Goal: Transaction & Acquisition: Purchase product/service

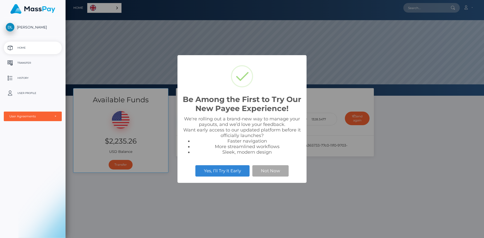
scroll to position [96, 418]
click at [271, 173] on button "Not Now" at bounding box center [270, 170] width 36 height 11
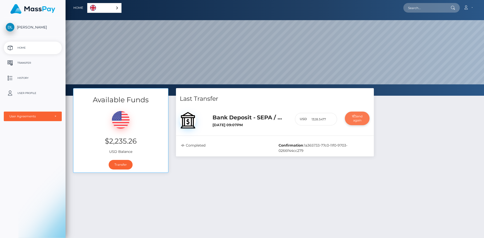
click at [357, 120] on button "Send again" at bounding box center [357, 119] width 25 height 14
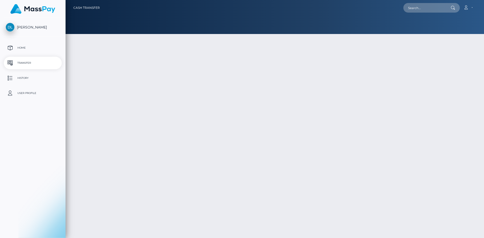
select select
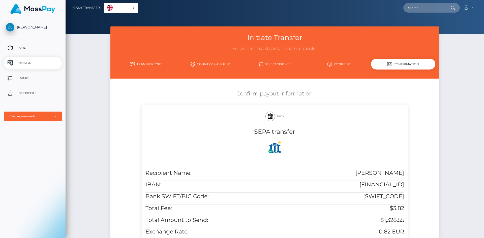
scroll to position [25, 0]
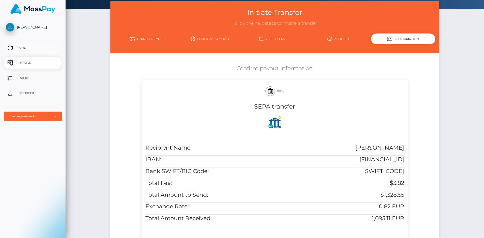
click at [28, 46] on p "Home" at bounding box center [33, 48] width 54 height 8
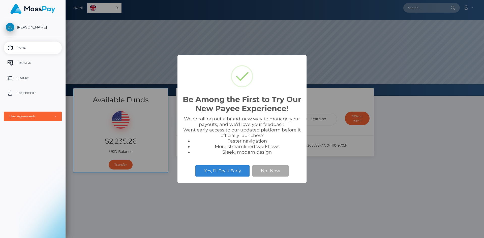
scroll to position [96, 418]
click at [267, 175] on button "Not Now" at bounding box center [270, 170] width 36 height 11
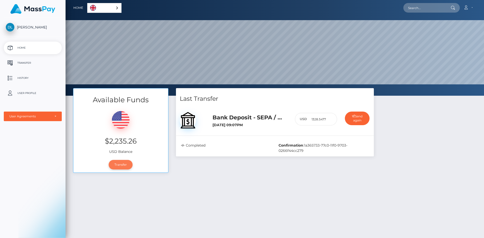
click at [118, 164] on link "Transfer" at bounding box center [121, 165] width 24 height 10
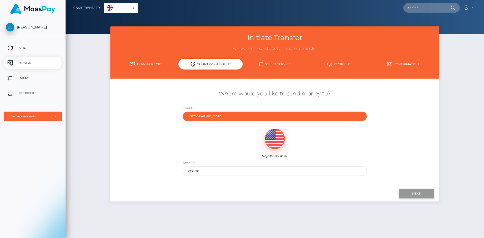
click at [414, 192] on input "Next" at bounding box center [416, 194] width 35 height 10
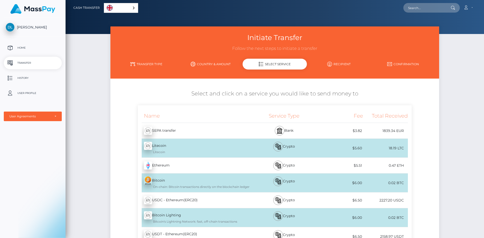
click at [384, 133] on div "1839.34 EUR" at bounding box center [385, 130] width 45 height 11
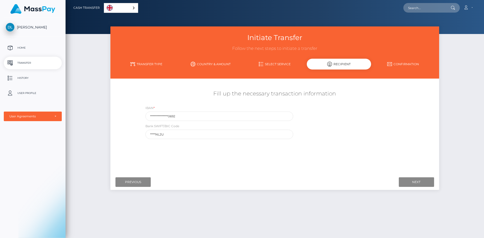
click at [268, 63] on link "Select Service" at bounding box center [275, 64] width 64 height 9
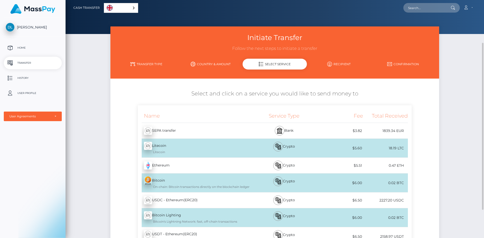
scroll to position [50, 0]
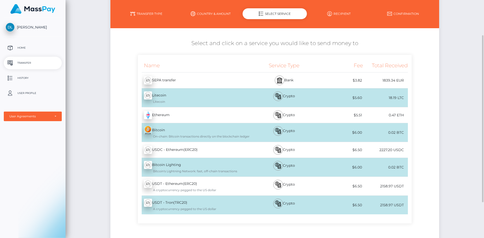
click at [371, 79] on div "1839.34 EUR" at bounding box center [385, 80] width 45 height 11
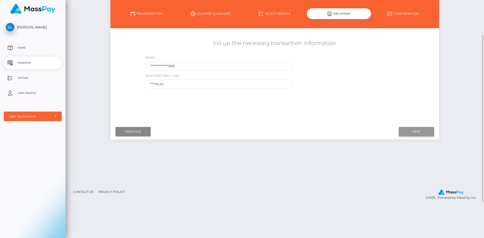
click at [407, 131] on input "Next" at bounding box center [416, 132] width 35 height 10
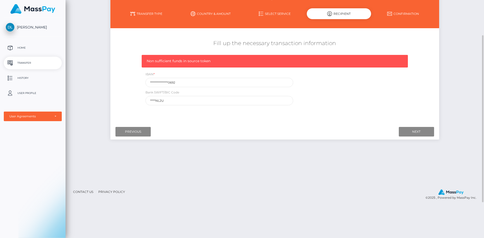
click at [281, 14] on link "Select Service" at bounding box center [275, 13] width 64 height 9
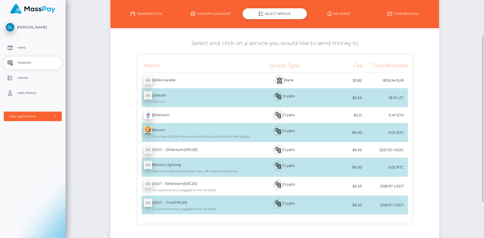
click at [356, 80] on div "$3.82" at bounding box center [340, 80] width 45 height 11
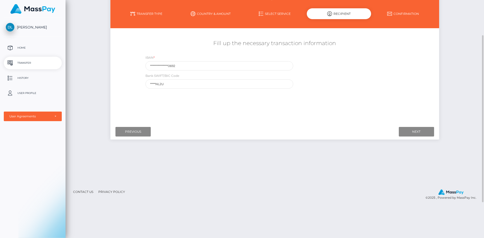
click at [200, 12] on link "Country & Amount" at bounding box center [210, 13] width 64 height 9
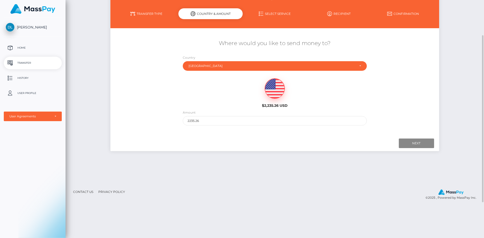
drag, startPoint x: 284, startPoint y: 22, endPoint x: 283, endPoint y: 17, distance: 4.8
click at [284, 21] on div "Initiate Transfer Follow the next steps to initiate a transfer Transfer Type Co…" at bounding box center [274, 2] width 328 height 52
click at [283, 15] on link "Select Service" at bounding box center [275, 13] width 64 height 9
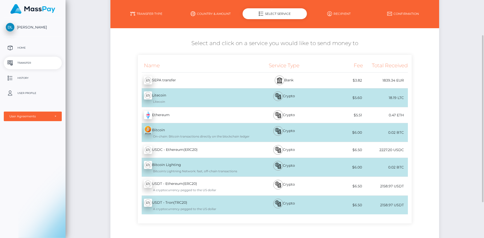
click at [334, 16] on link "Recipient" at bounding box center [339, 13] width 64 height 9
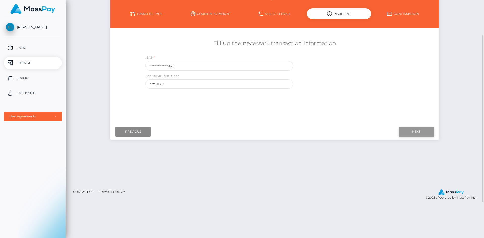
click at [422, 131] on input "Next" at bounding box center [416, 132] width 35 height 10
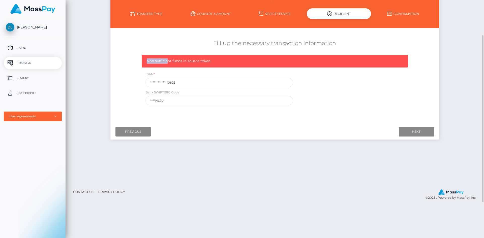
drag, startPoint x: 143, startPoint y: 60, endPoint x: 168, endPoint y: 60, distance: 25.2
click at [168, 60] on div "Non sufficient funds in source token" at bounding box center [275, 61] width 266 height 13
drag, startPoint x: 216, startPoint y: 61, endPoint x: 134, endPoint y: 63, distance: 81.9
click at [134, 63] on div "**********" at bounding box center [274, 72] width 328 height 71
copy span "Non sufficient funds in source token"
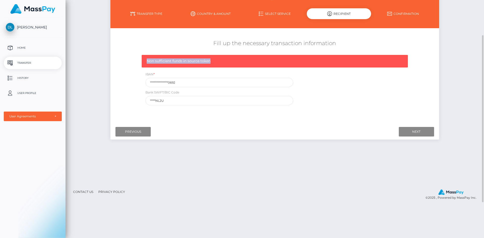
click at [141, 12] on link "Transfer Type" at bounding box center [146, 13] width 64 height 9
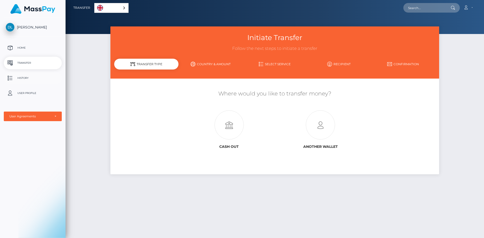
click at [29, 78] on p "History" at bounding box center [33, 78] width 54 height 8
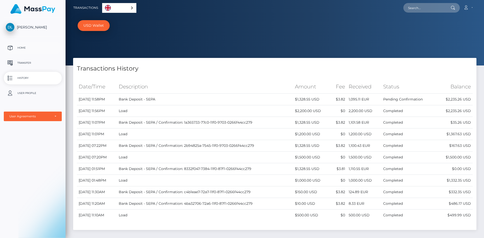
click at [21, 47] on p "Home" at bounding box center [33, 48] width 54 height 8
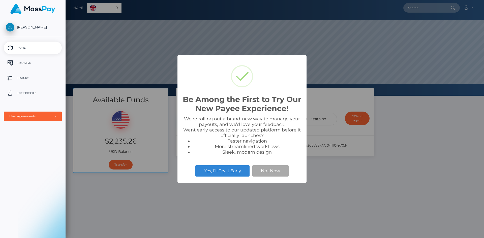
scroll to position [96, 418]
drag, startPoint x: 266, startPoint y: 173, endPoint x: 273, endPoint y: 171, distance: 7.1
click at [267, 173] on button "Not Now" at bounding box center [270, 170] width 36 height 11
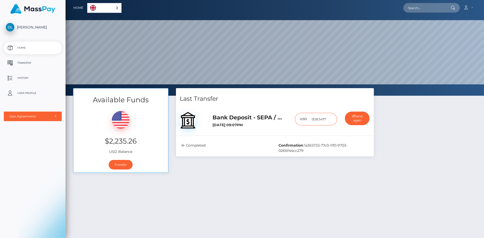
click at [322, 119] on input "1328.5477" at bounding box center [322, 119] width 30 height 13
click at [314, 120] on input "1328.5477" at bounding box center [322, 119] width 30 height 13
click at [317, 119] on input "2028.5477" at bounding box center [322, 119] width 30 height 13
type input "2008.5477"
click at [357, 120] on button "Send again" at bounding box center [357, 119] width 25 height 14
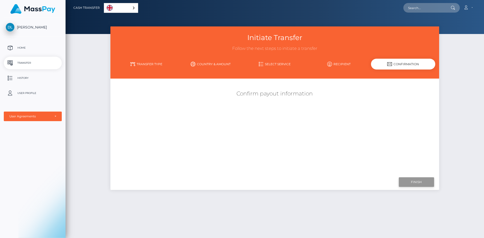
click at [409, 185] on input "Finish" at bounding box center [416, 182] width 35 height 10
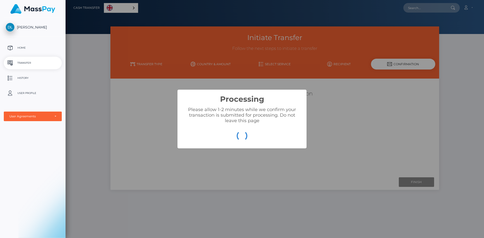
drag, startPoint x: 271, startPoint y: 120, endPoint x: 243, endPoint y: 118, distance: 28.6
click at [271, 120] on div "Please allow 1-2 minutes while we confirm your transaction is submitted for pro…" at bounding box center [241, 115] width 119 height 17
drag, startPoint x: 243, startPoint y: 118, endPoint x: 217, endPoint y: 113, distance: 25.9
click at [230, 116] on div "Please allow 1-2 minutes while we confirm your transaction is submitted for pro…" at bounding box center [241, 115] width 119 height 17
click at [217, 113] on div "Please allow 1-2 minutes while we confirm your transaction is submitted for pro…" at bounding box center [241, 115] width 119 height 17
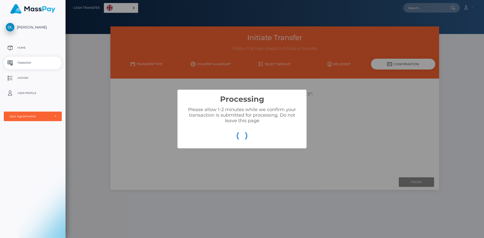
click at [174, 109] on div "Processing × Please allow 1-2 minutes while we confirm your transaction is subm…" at bounding box center [242, 119] width 484 height 238
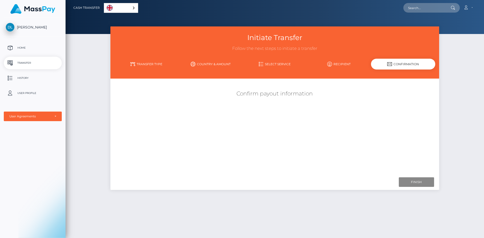
click at [207, 61] on link "Country & Amount" at bounding box center [210, 64] width 64 height 9
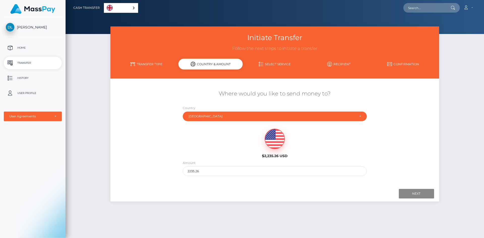
click at [150, 64] on link "Transfer Type" at bounding box center [146, 64] width 64 height 9
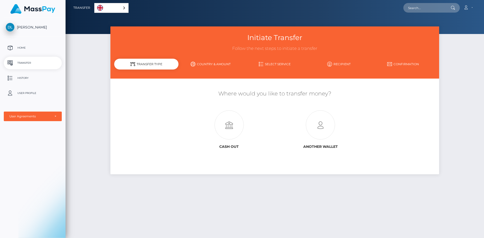
click at [29, 39] on div "DELISHA LEERAAR Home Transfer History User Profile MassPay Card - USD MassPay" at bounding box center [33, 127] width 66 height 219
click at [24, 47] on p "Home" at bounding box center [33, 48] width 54 height 8
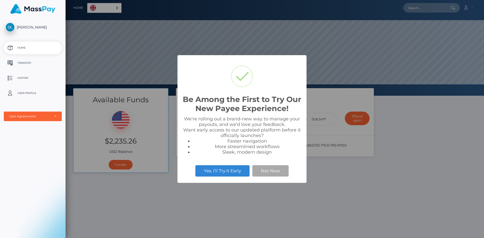
scroll to position [96, 418]
click at [266, 172] on button "Not Now" at bounding box center [270, 170] width 36 height 11
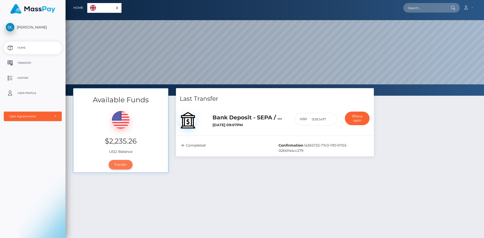
click at [122, 165] on link "Transfer" at bounding box center [121, 165] width 24 height 10
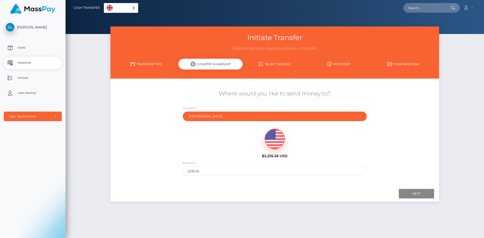
click at [32, 56] on ul "Home Transfer History User Profile MassPay Card - USD MassPay Card - EUR/GBP/JP…" at bounding box center [33, 82] width 66 height 80
click at [30, 61] on p "Transfer" at bounding box center [33, 63] width 54 height 8
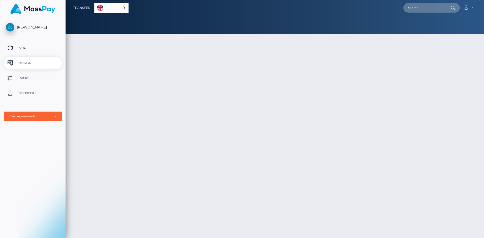
click at [28, 46] on p "Home" at bounding box center [33, 48] width 54 height 8
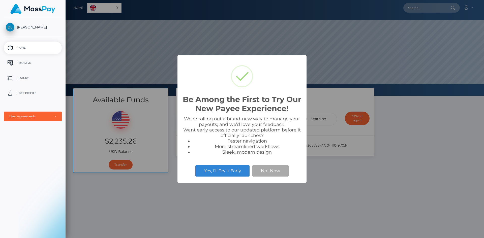
scroll to position [96, 418]
click at [272, 172] on button "Not Now" at bounding box center [270, 170] width 36 height 11
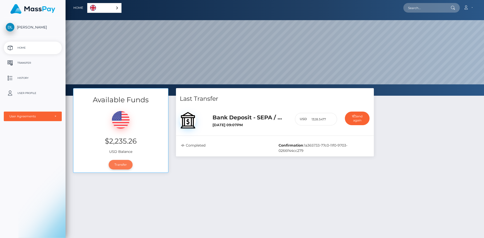
click at [120, 166] on link "Transfer" at bounding box center [121, 165] width 24 height 10
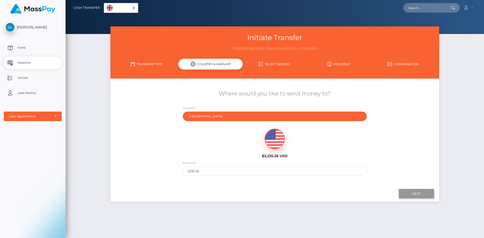
click at [416, 197] on input "Next" at bounding box center [416, 194] width 35 height 10
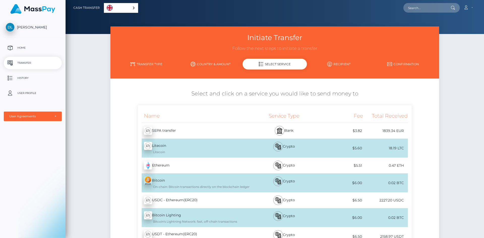
click at [336, 127] on div "$3.82" at bounding box center [340, 130] width 45 height 11
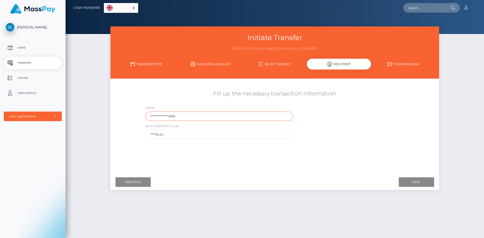
click at [210, 117] on input "**********" at bounding box center [219, 116] width 148 height 9
drag, startPoint x: 183, startPoint y: 116, endPoint x: 201, endPoint y: 115, distance: 17.9
click at [201, 115] on input "**********" at bounding box center [219, 116] width 148 height 9
click at [422, 180] on input "Next" at bounding box center [416, 182] width 35 height 10
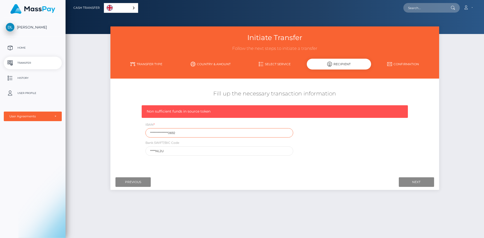
drag, startPoint x: 126, startPoint y: 129, endPoint x: 116, endPoint y: 128, distance: 10.2
click at [116, 128] on div "**********" at bounding box center [274, 122] width 328 height 71
click at [180, 131] on input "**********" at bounding box center [219, 132] width 148 height 9
click at [160, 133] on input "**********" at bounding box center [219, 132] width 148 height 9
drag, startPoint x: 178, startPoint y: 134, endPoint x: 133, endPoint y: 131, distance: 44.9
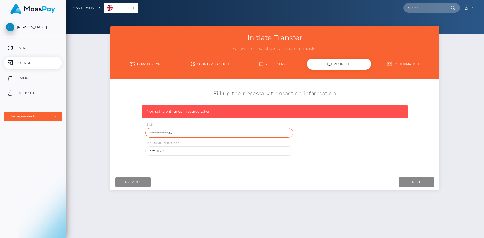
click at [133, 132] on div "**********" at bounding box center [274, 122] width 328 height 71
paste input "RABONL2U"
type input "RABONL2U"
drag, startPoint x: 170, startPoint y: 133, endPoint x: 105, endPoint y: 113, distance: 67.5
click at [114, 123] on div "Fill up the necessary transaction information Non sufficient funds in source to…" at bounding box center [274, 122] width 328 height 71
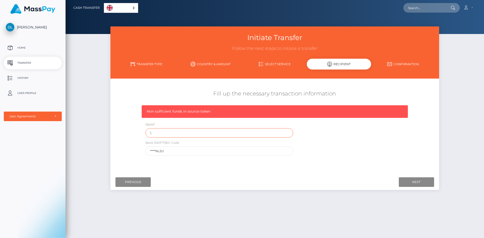
type input "\"
drag, startPoint x: 149, startPoint y: 148, endPoint x: 61, endPoint y: 121, distance: 91.8
click at [101, 138] on div "Initiate Transfer Follow the next steps to initiate a transfer Transfer Type Co…" at bounding box center [275, 129] width 418 height 207
paste input "RABONL2U"
type input "RABONL2U"
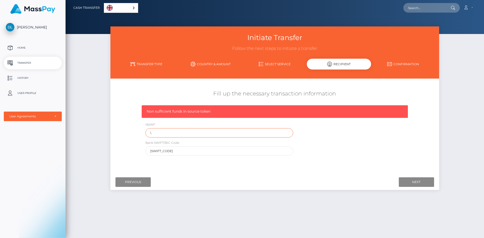
click at [157, 134] on input "\" at bounding box center [219, 132] width 148 height 9
click at [409, 185] on input "Next" at bounding box center [416, 182] width 35 height 10
click at [334, 163] on div "Where would you like to send money to? Country Abkhazia Afghanistan Albania Alg…" at bounding box center [274, 126] width 321 height 89
drag, startPoint x: 336, startPoint y: 163, endPoint x: 379, endPoint y: 167, distance: 43.6
click at [336, 163] on div "Where would you like to send money to? Country Abkhazia Afghanistan Albania Alg…" at bounding box center [274, 126] width 321 height 89
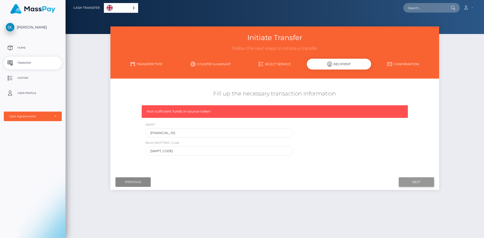
click at [415, 180] on input "Next" at bounding box center [416, 182] width 35 height 10
click at [158, 134] on input "NL16 RABO 0384 1706 92" at bounding box center [219, 132] width 148 height 9
click at [167, 134] on input "NL16RABO 0384 1706 92" at bounding box center [219, 132] width 148 height 9
click at [175, 133] on input "NL16RABO0384 1706 92" at bounding box center [219, 132] width 148 height 9
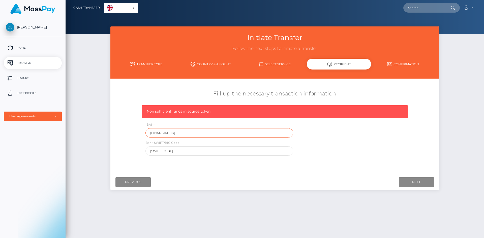
click at [181, 134] on input "NL16RABO03841706 92" at bounding box center [219, 132] width 148 height 9
type input "NL16RABO0384170692"
click at [367, 172] on div "Where would you like to send money to? Country Abkhazia Afghanistan Albania Alg…" at bounding box center [274, 127] width 328 height 96
click at [411, 177] on input "Next" at bounding box center [416, 182] width 35 height 10
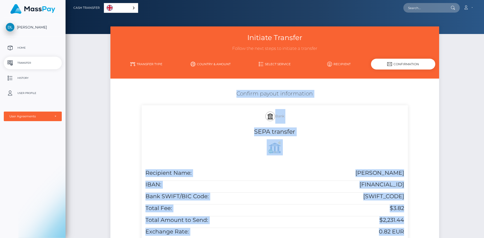
click at [331, 143] on div at bounding box center [274, 147] width 259 height 16
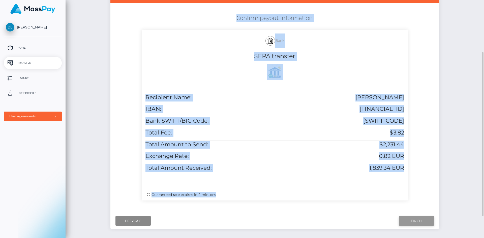
click at [415, 222] on input "Finish" at bounding box center [416, 221] width 35 height 10
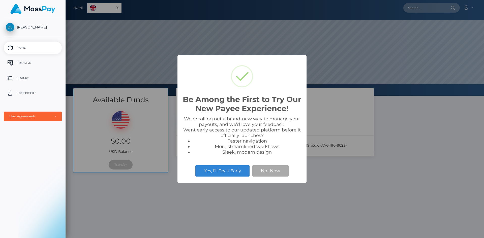
scroll to position [96, 418]
drag, startPoint x: 270, startPoint y: 171, endPoint x: 262, endPoint y: 162, distance: 12.7
click at [270, 171] on button "Not Now" at bounding box center [270, 170] width 36 height 11
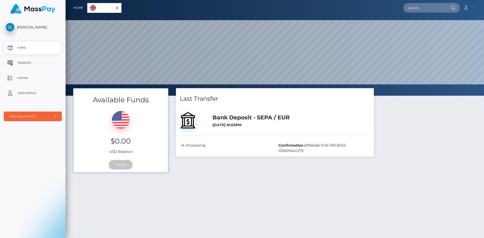
click at [270, 135] on div "Last Transfer Bank Deposit - SEPA / EUR [DATE] 10:02PM" at bounding box center [275, 122] width 198 height 68
click at [238, 120] on h5 "Bank Deposit - SEPA / EUR" at bounding box center [290, 118] width 157 height 8
drag, startPoint x: 238, startPoint y: 120, endPoint x: 224, endPoint y: 123, distance: 13.9
click at [236, 120] on h5 "Bank Deposit - SEPA / EUR" at bounding box center [290, 118] width 157 height 8
click at [202, 132] on div "Last Transfer Bank Deposit - SEPA / EUR [DATE] 10:02PM" at bounding box center [275, 122] width 198 height 68
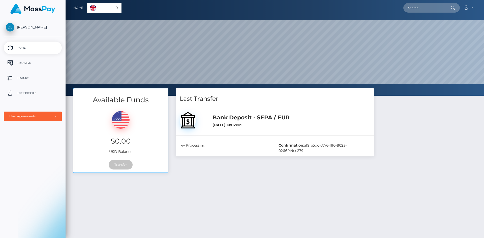
click at [200, 148] on div "Processing" at bounding box center [226, 148] width 98 height 11
